Goal: Check status: Check status

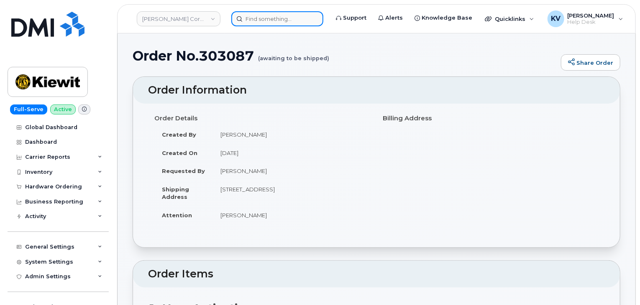
click at [302, 15] on input at bounding box center [277, 18] width 92 height 15
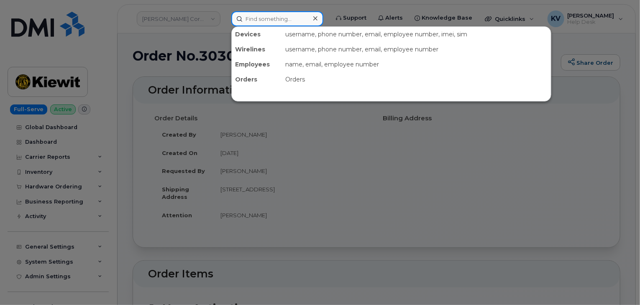
paste input "303247"
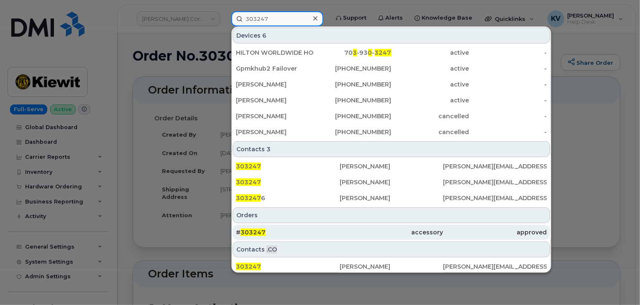
type input "303247"
click at [253, 233] on span "303247" at bounding box center [253, 233] width 25 height 8
click at [257, 230] on span "303247" at bounding box center [253, 233] width 25 height 8
click at [256, 230] on span "303247" at bounding box center [253, 233] width 25 height 8
